Goal: Task Accomplishment & Management: Use online tool/utility

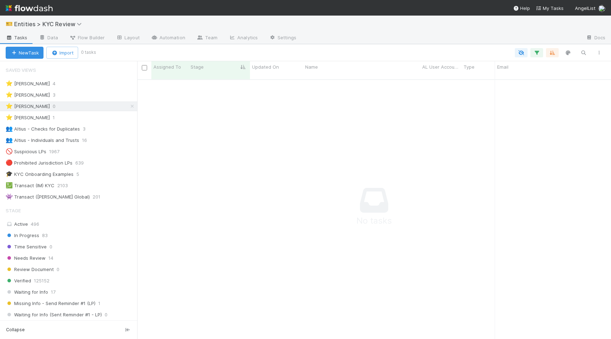
scroll to position [265, 474]
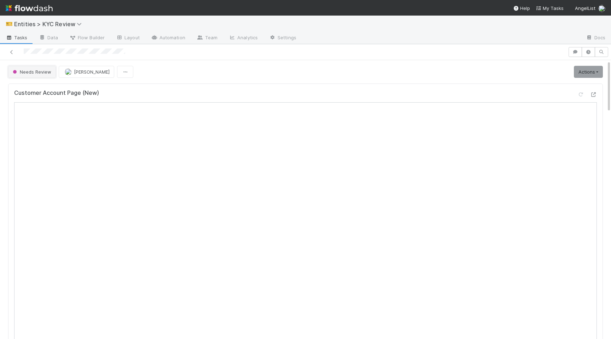
click at [32, 77] on button "Needs Review" at bounding box center [32, 72] width 48 height 12
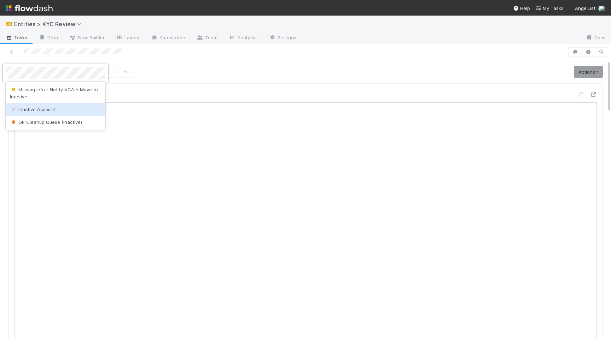
click at [32, 106] on span "Inactive Account" at bounding box center [32, 109] width 45 height 6
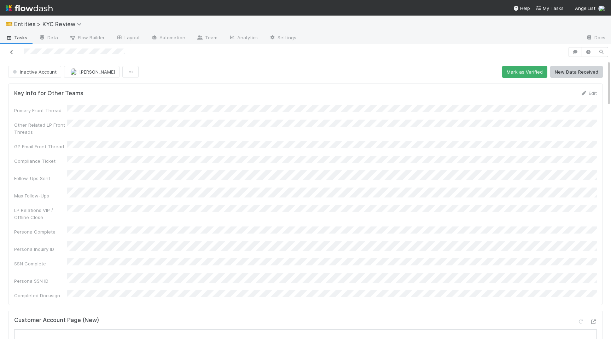
click at [12, 49] on link at bounding box center [11, 51] width 7 height 7
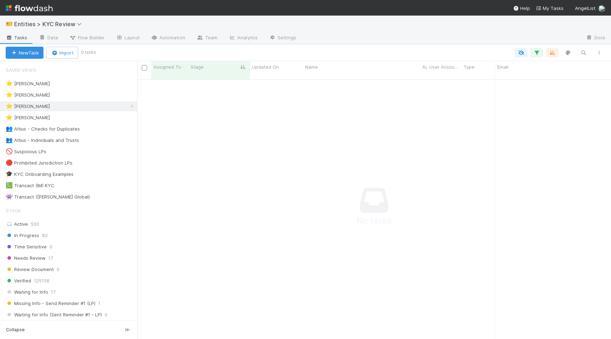
scroll to position [265, 474]
click at [100, 95] on div "⭐ Haley O'Brien 5" at bounding box center [71, 94] width 131 height 9
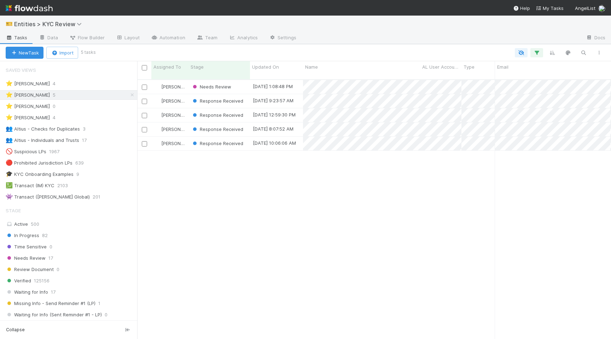
scroll to position [265, 474]
click at [92, 87] on div "⭐ Alice Wo 4" at bounding box center [71, 83] width 131 height 9
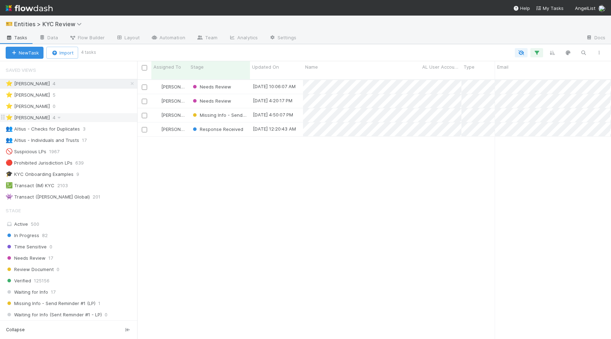
scroll to position [265, 474]
click at [90, 120] on div "⭐ Viv Hong 4" at bounding box center [71, 117] width 131 height 9
click at [162, 84] on span "[PERSON_NAME]" at bounding box center [179, 87] width 36 height 6
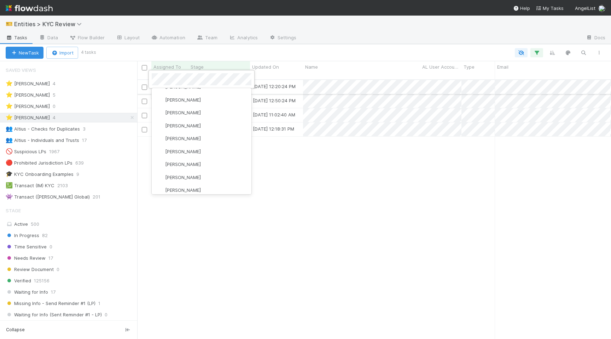
scroll to position [0, 0]
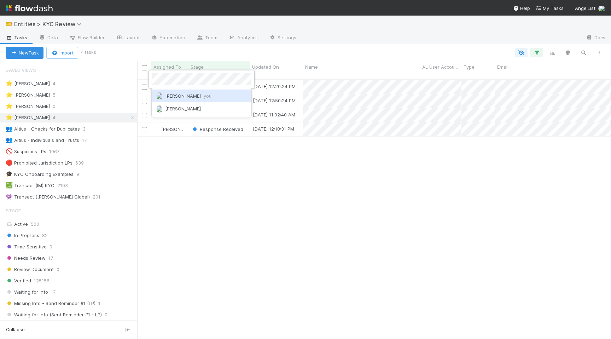
click at [178, 98] on span "Madison Stomberg you" at bounding box center [188, 96] width 46 height 6
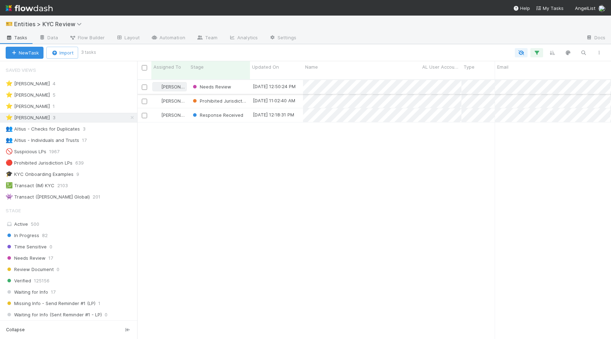
click at [170, 84] on span "[PERSON_NAME]" at bounding box center [179, 87] width 36 height 6
click at [79, 105] on div "⭐ Madison Stomberg 1" at bounding box center [71, 106] width 131 height 9
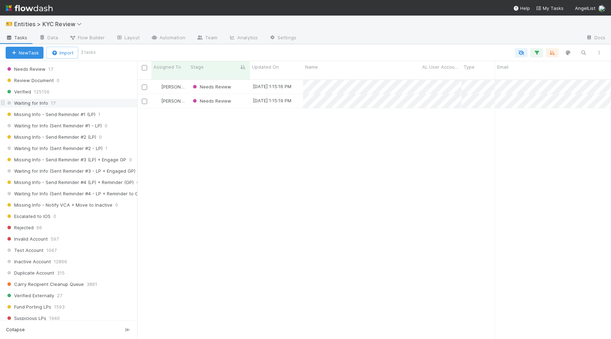
scroll to position [189, 0]
click at [81, 262] on div "Inactive Account 12866" at bounding box center [71, 260] width 131 height 9
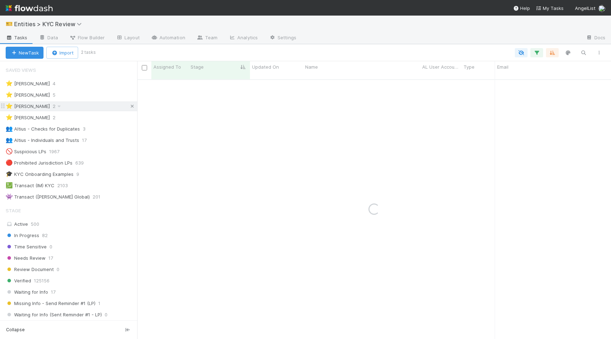
click at [129, 106] on icon at bounding box center [132, 106] width 7 height 5
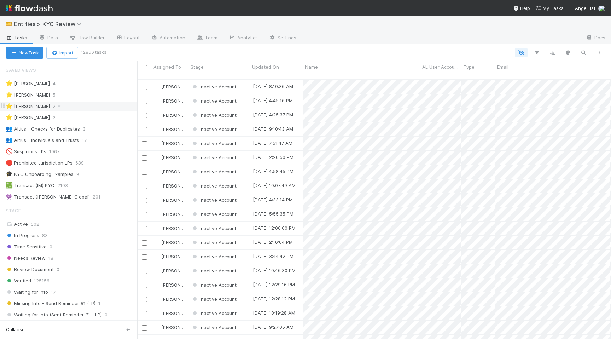
scroll to position [265, 474]
click at [577, 55] on button "button" at bounding box center [583, 52] width 13 height 9
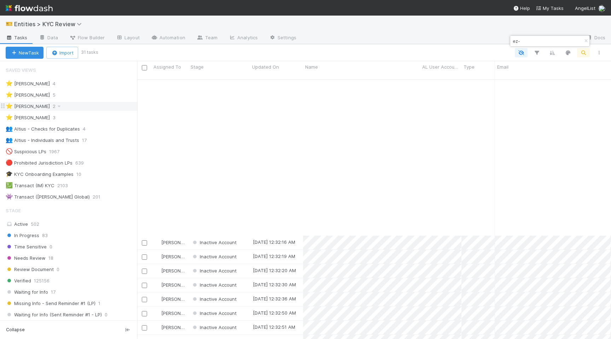
scroll to position [174, 0]
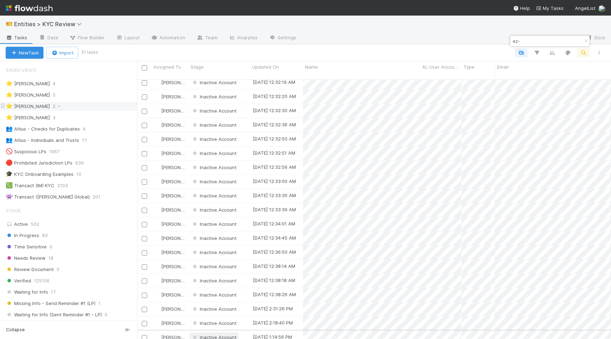
type input "ez-"
click at [204, 334] on span "Inactive Account" at bounding box center [218, 337] width 37 height 6
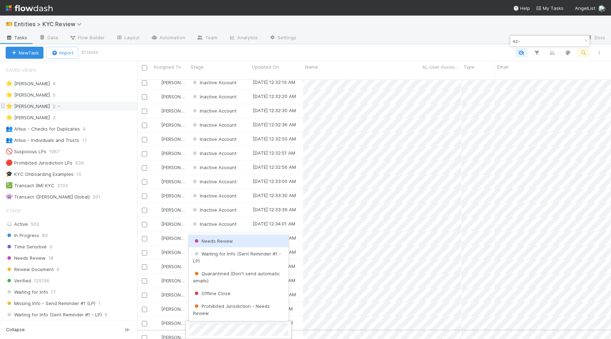
scroll to position [0, 0]
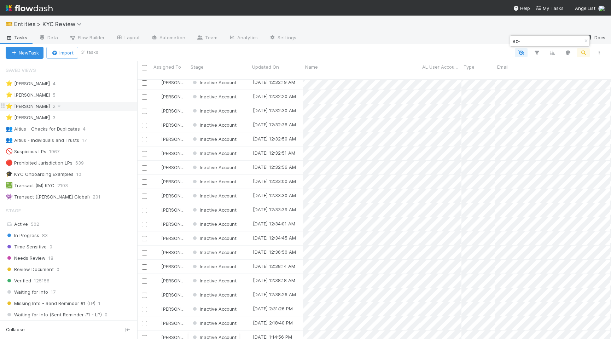
click at [584, 37] on button "button" at bounding box center [586, 41] width 8 height 8
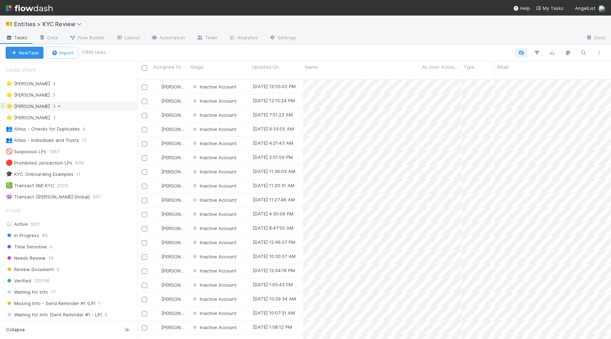
scroll to position [265, 474]
click at [63, 105] on icon at bounding box center [58, 106] width 7 height 5
click at [106, 105] on div "View Settings Default for everyone Rename this view Delete this view" at bounding box center [305, 169] width 611 height 339
click at [82, 106] on div "⭐ Madison Stomberg 3" at bounding box center [71, 106] width 131 height 9
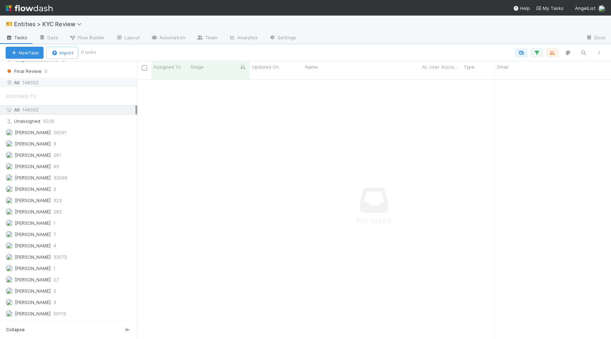
click at [65, 83] on div "All 148052" at bounding box center [71, 82] width 130 height 9
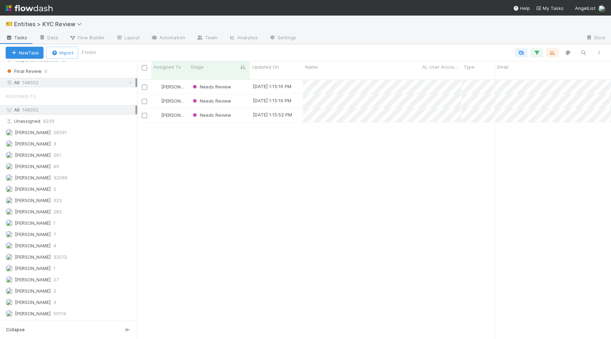
scroll to position [265, 474]
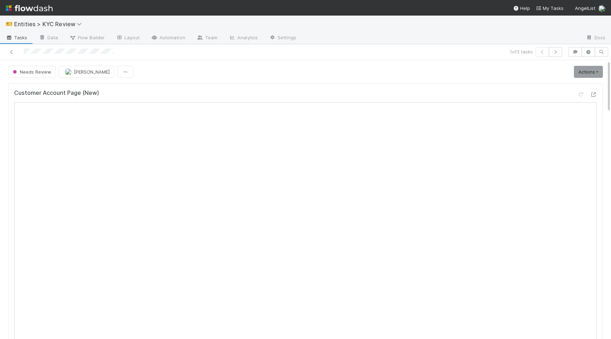
click at [11, 56] on div at bounding box center [144, 52] width 282 height 10
click at [12, 47] on div at bounding box center [144, 52] width 282 height 10
click at [10, 57] on div "1 of 3 tasks" at bounding box center [305, 52] width 611 height 16
click at [12, 50] on icon at bounding box center [11, 52] width 7 height 5
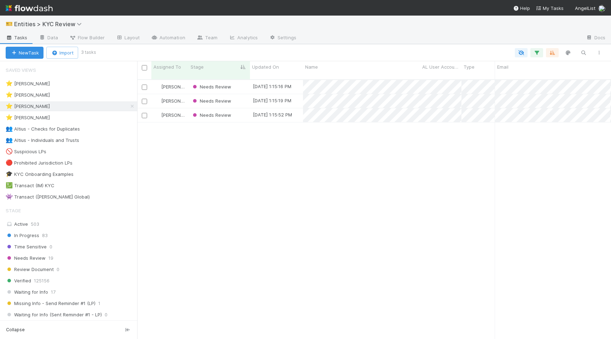
scroll to position [265, 474]
click at [92, 92] on div "⭐ Haley O'Brien 5" at bounding box center [71, 94] width 131 height 9
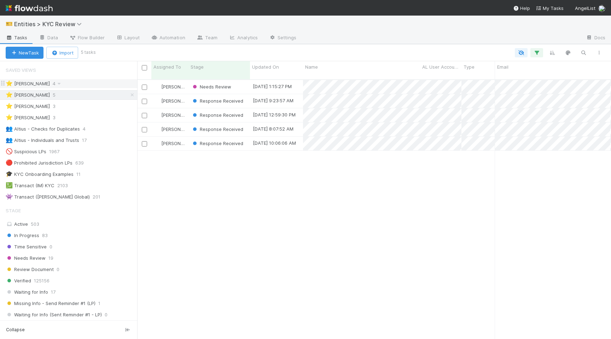
scroll to position [265, 474]
click at [95, 86] on div "⭐ Alice Wo 4" at bounding box center [71, 83] width 131 height 9
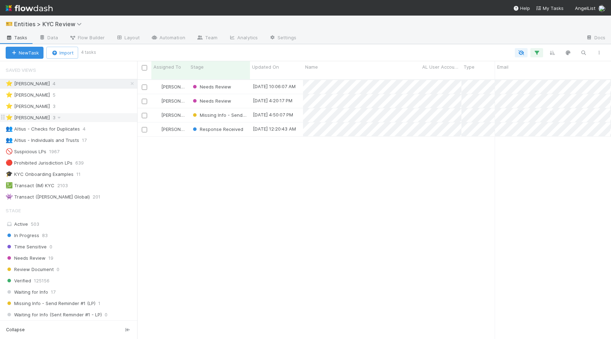
scroll to position [265, 474]
click at [92, 118] on div "⭐ Viv Hong 3" at bounding box center [71, 117] width 131 height 9
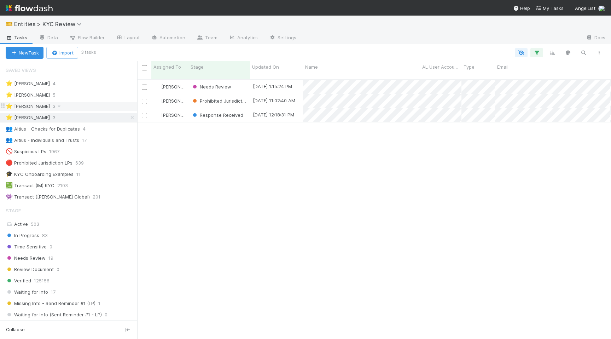
scroll to position [265, 474]
click at [166, 84] on span "[PERSON_NAME]" at bounding box center [179, 87] width 36 height 6
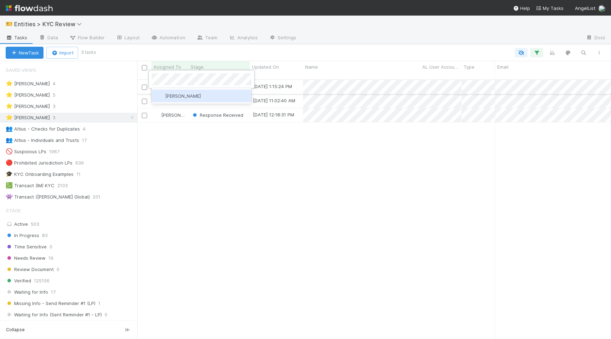
scroll to position [0, 0]
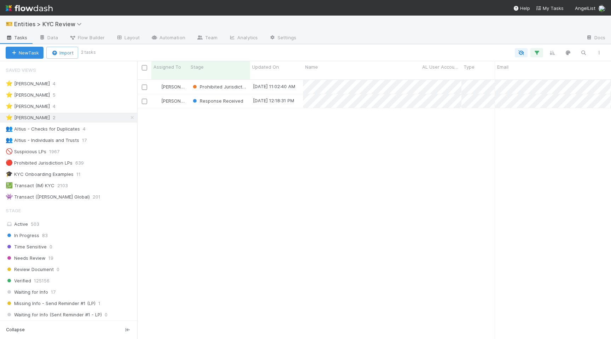
click at [399, 179] on div "Viv Hong Prohibited Jurisdiction - Needs Review 8/7/25, 11:02:40 AM 8/6/25, 7:5…" at bounding box center [374, 212] width 474 height 264
click at [78, 95] on div "⭐ Haley O'Brien 5" at bounding box center [71, 94] width 131 height 9
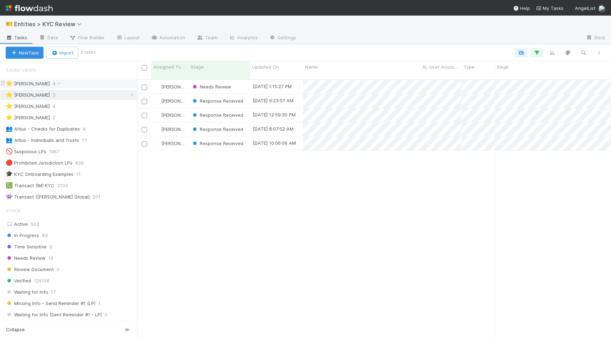
scroll to position [265, 474]
click at [86, 82] on div "⭐ Alice Wo 4" at bounding box center [71, 83] width 131 height 9
click at [92, 103] on div "⭐ Madison Stomberg 4" at bounding box center [71, 106] width 131 height 9
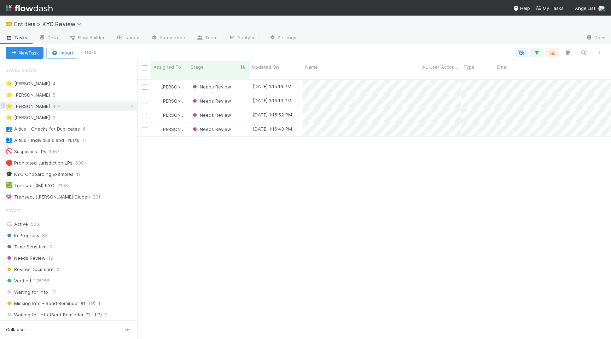
scroll to position [265, 474]
click at [84, 96] on div "⭐ Haley O'Brien 5" at bounding box center [71, 94] width 131 height 9
click at [57, 94] on div "⭐ Haley O'Brien 5" at bounding box center [71, 94] width 131 height 9
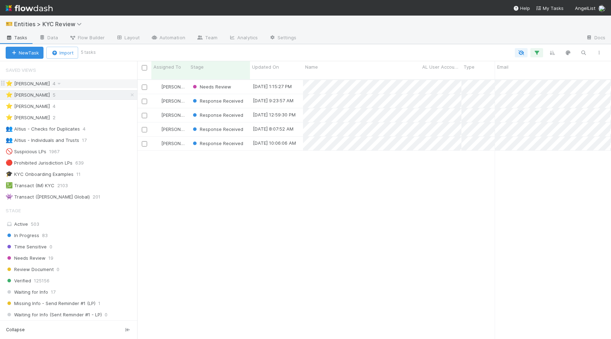
scroll to position [265, 474]
click at [67, 87] on div "⭐ Alice Wo 4" at bounding box center [71, 83] width 131 height 9
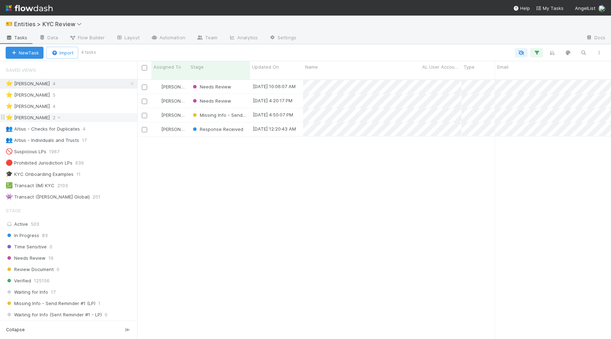
scroll to position [265, 474]
click at [70, 118] on div "⭐ Viv Hong 2" at bounding box center [71, 117] width 131 height 9
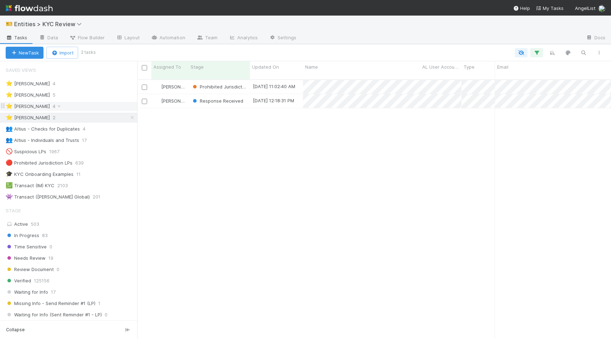
scroll to position [265, 474]
click at [91, 108] on div "⭐ Madison Stomberg 4" at bounding box center [71, 106] width 131 height 9
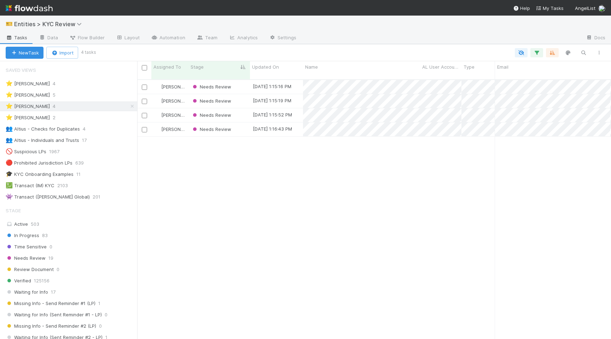
scroll to position [265, 474]
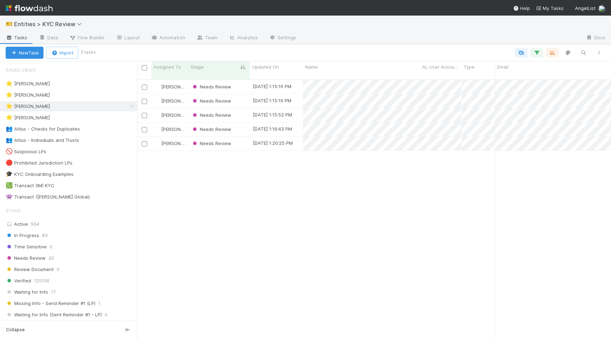
scroll to position [265, 474]
click at [82, 92] on div "⭐ Haley O'Brien 5" at bounding box center [71, 94] width 131 height 9
click at [87, 76] on div "Saved Views" at bounding box center [68, 70] width 137 height 14
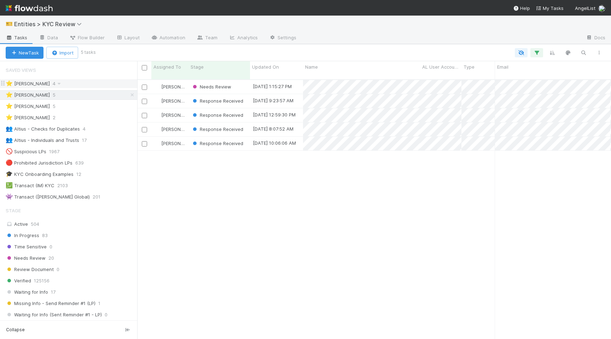
click at [84, 81] on div "⭐ Alice Wo 4" at bounding box center [71, 83] width 131 height 9
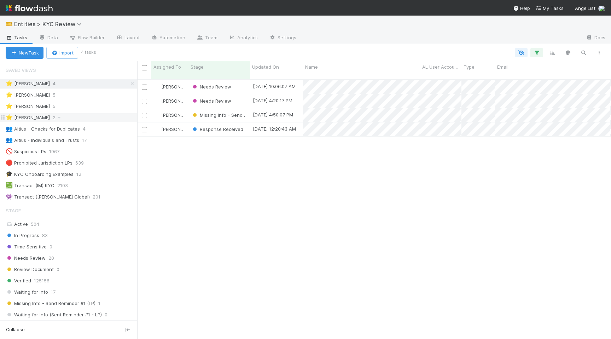
scroll to position [265, 474]
click at [80, 121] on div "⭐ Viv Hong 2" at bounding box center [71, 117] width 131 height 9
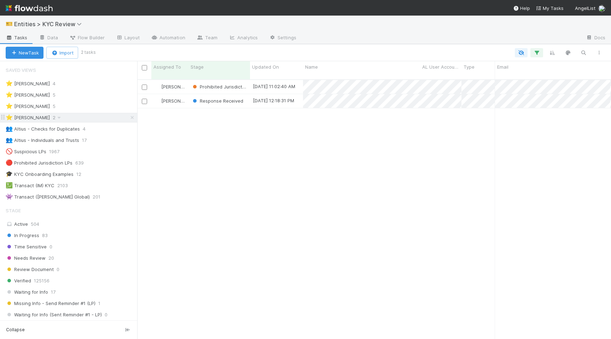
scroll to position [265, 474]
click at [82, 106] on div "⭐ Madison Stomberg 5" at bounding box center [71, 106] width 131 height 9
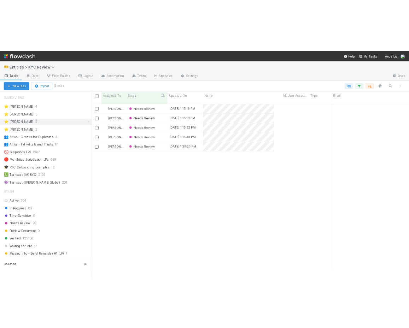
scroll to position [254, 272]
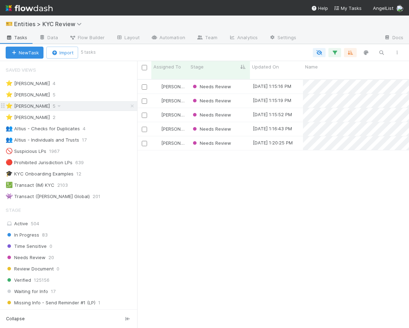
click at [88, 108] on div "⭐ Madison Stomberg 5" at bounding box center [71, 106] width 131 height 9
click at [76, 104] on div "⭐ Madison Stomberg 5" at bounding box center [71, 106] width 131 height 9
click at [81, 100] on div "⭐ Alice Wo 4 ⭐ Haley O'Brien 5 ⭐ Madison Stomberg 5 ⭐ Viv Hong 2 👥 Altius - Che…" at bounding box center [68, 140] width 137 height 123
click at [84, 97] on div "⭐ Haley O'Brien 5" at bounding box center [71, 94] width 131 height 9
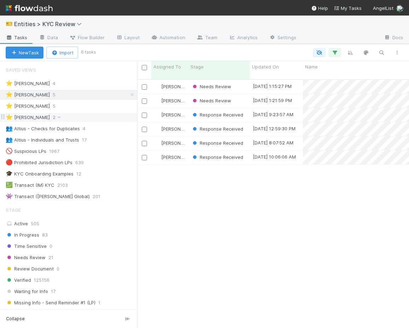
scroll to position [254, 272]
click at [87, 92] on div "⭐ Haley O'Brien 6" at bounding box center [71, 94] width 131 height 9
click at [90, 82] on div "⭐ Alice Wo 4" at bounding box center [71, 83] width 131 height 9
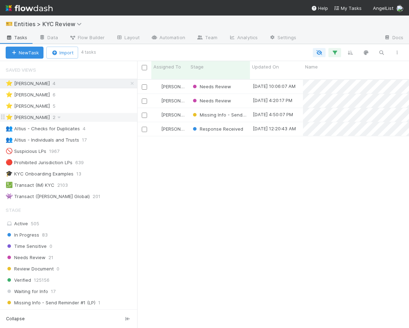
scroll to position [254, 272]
click at [86, 116] on div "⭐ Viv Hong 2" at bounding box center [71, 117] width 131 height 9
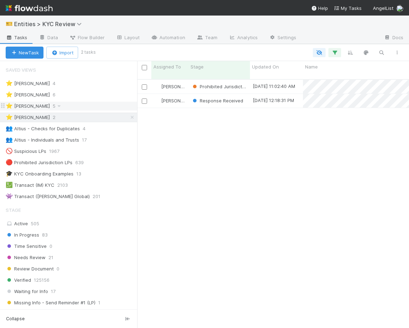
scroll to position [254, 272]
click at [94, 105] on div "⭐ Madison Stomberg 5" at bounding box center [71, 106] width 131 height 9
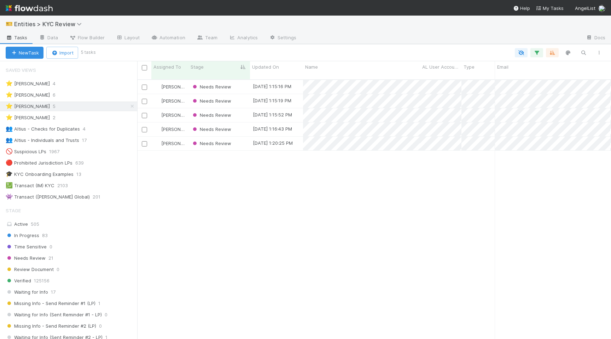
scroll to position [265, 474]
click at [68, 97] on div "⭐ Haley O'Brien 6" at bounding box center [71, 94] width 131 height 9
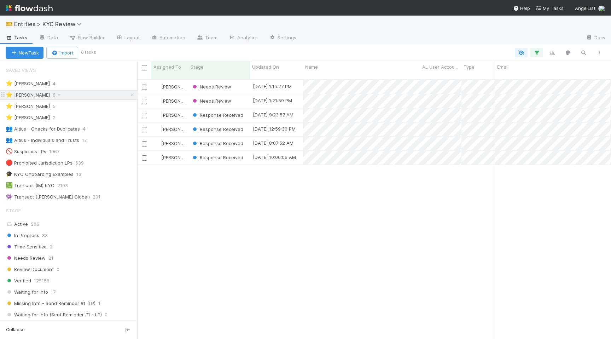
scroll to position [265, 474]
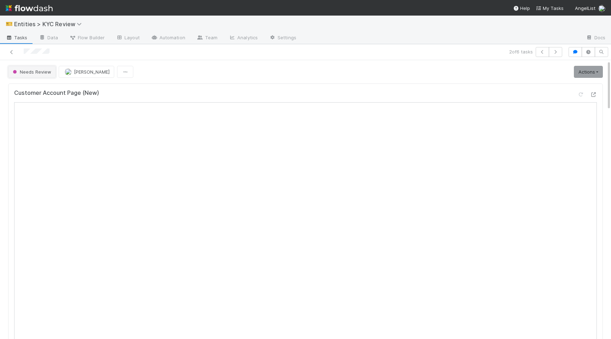
click at [34, 72] on span "Needs Review" at bounding box center [31, 72] width 40 height 6
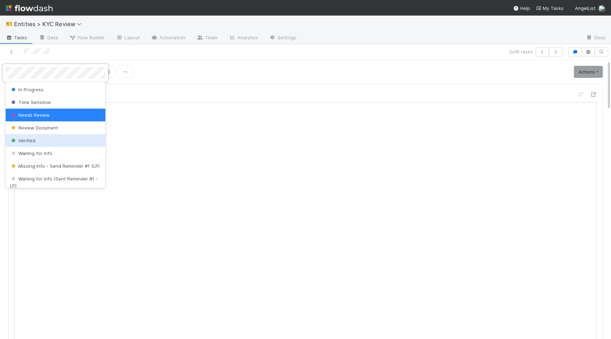
click at [34, 141] on span "Verified" at bounding box center [22, 140] width 25 height 6
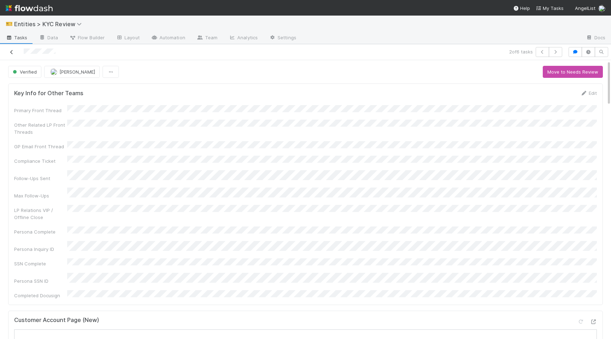
click at [13, 53] on icon at bounding box center [11, 52] width 7 height 5
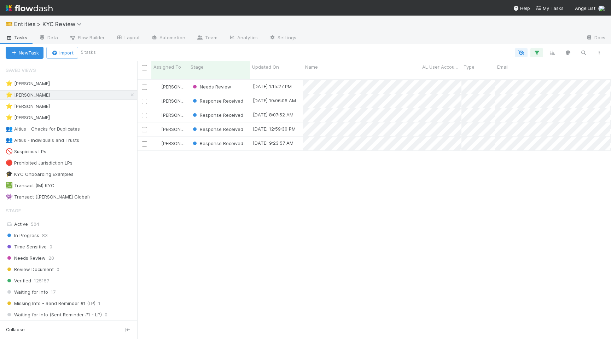
scroll to position [265, 474]
click at [87, 106] on div "⭐ Madison Stomberg 6" at bounding box center [71, 106] width 131 height 9
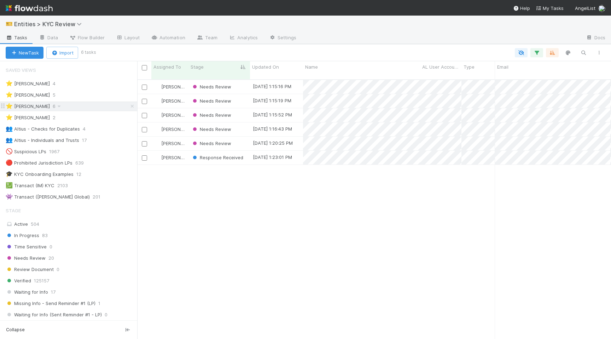
scroll to position [265, 474]
click at [216, 154] on span "Response Received" at bounding box center [217, 157] width 52 height 6
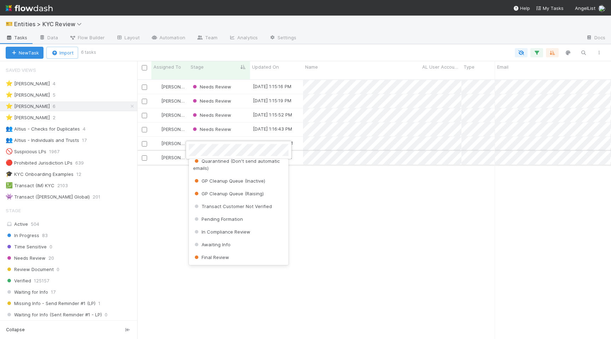
scroll to position [0, 0]
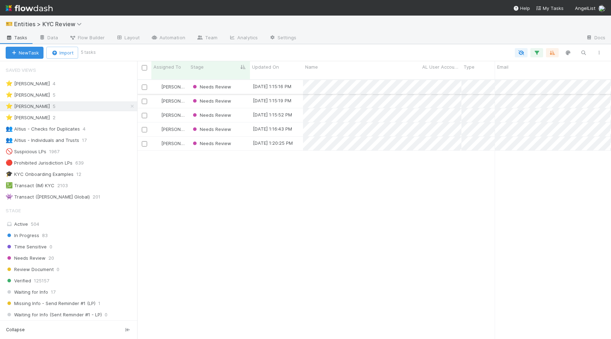
click at [241, 84] on div "Needs Review" at bounding box center [218, 87] width 61 height 14
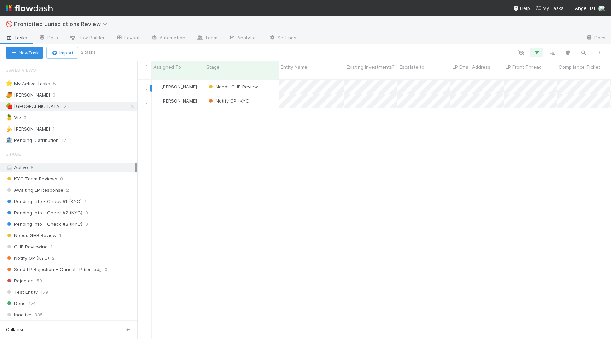
scroll to position [265, 474]
click at [143, 84] on input "checkbox" at bounding box center [144, 86] width 5 height 5
click at [111, 52] on span "Bulk Actions (1)" at bounding box center [105, 53] width 38 height 6
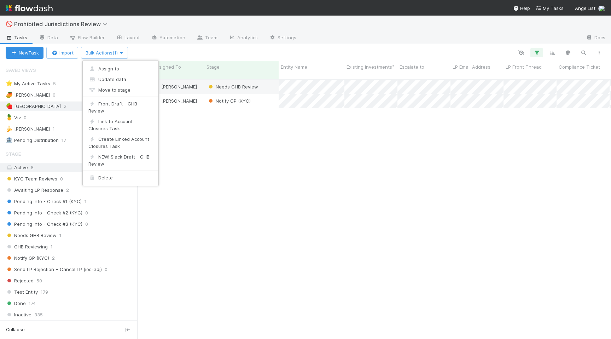
click at [218, 169] on div "Assign to Update data Move to stage Front Draft - GHB Review Link to Account Cl…" at bounding box center [305, 169] width 611 height 339
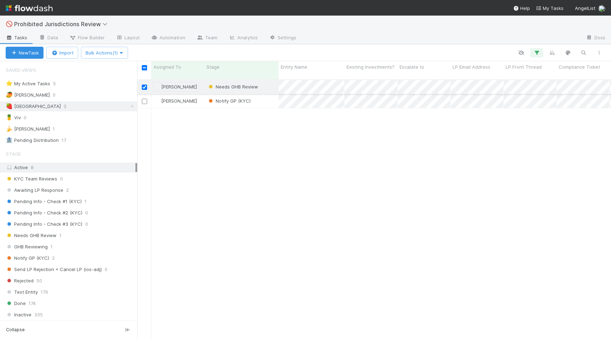
click at [182, 80] on div "[PERSON_NAME]" at bounding box center [177, 87] width 53 height 14
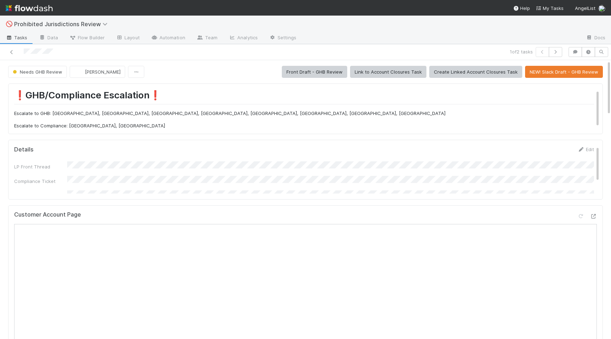
click at [46, 71] on span "Needs GHB Review" at bounding box center [36, 72] width 51 height 6
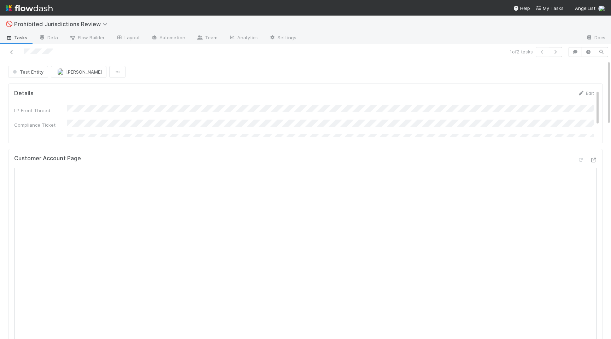
click at [19, 57] on div "1 of 2 tasks" at bounding box center [305, 52] width 611 height 16
click at [13, 53] on icon at bounding box center [11, 52] width 7 height 5
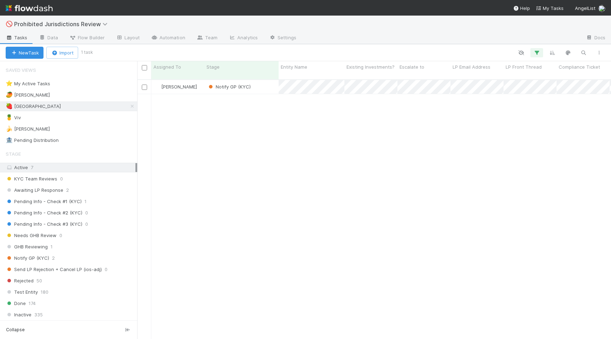
scroll to position [0, 0]
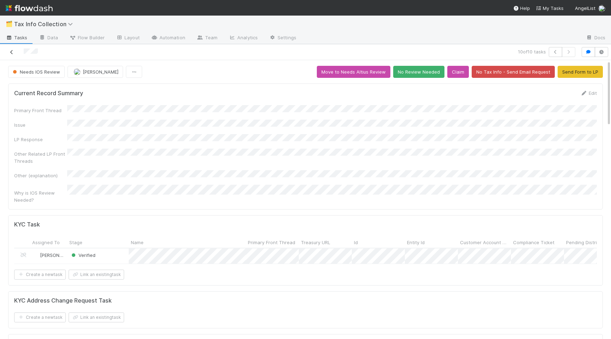
click at [13, 53] on icon at bounding box center [11, 52] width 7 height 5
